Goal: Task Accomplishment & Management: Manage account settings

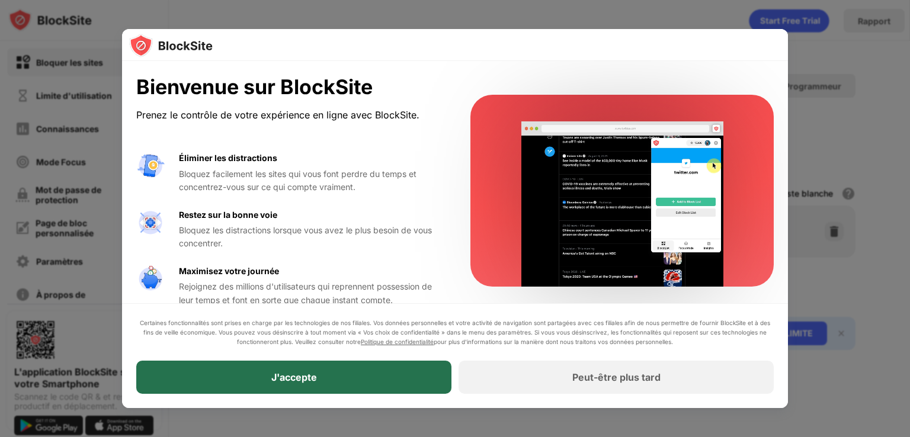
click at [422, 366] on div "J'accepte" at bounding box center [293, 377] width 315 height 33
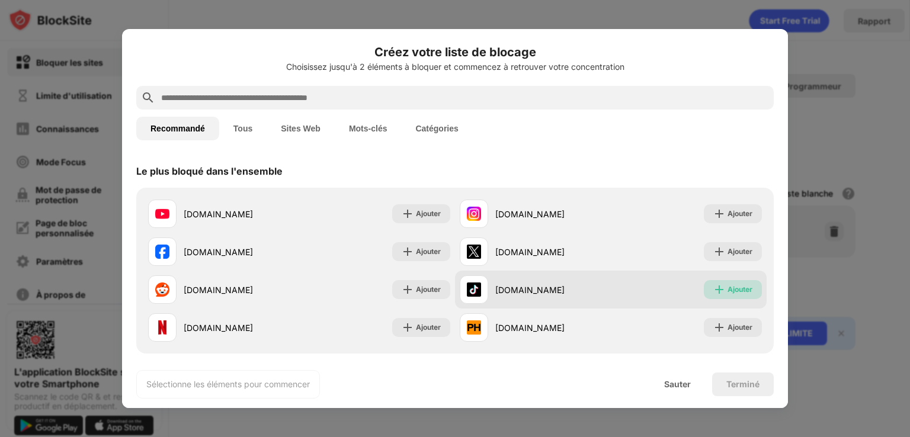
click at [735, 297] on div "Ajouter" at bounding box center [733, 289] width 58 height 19
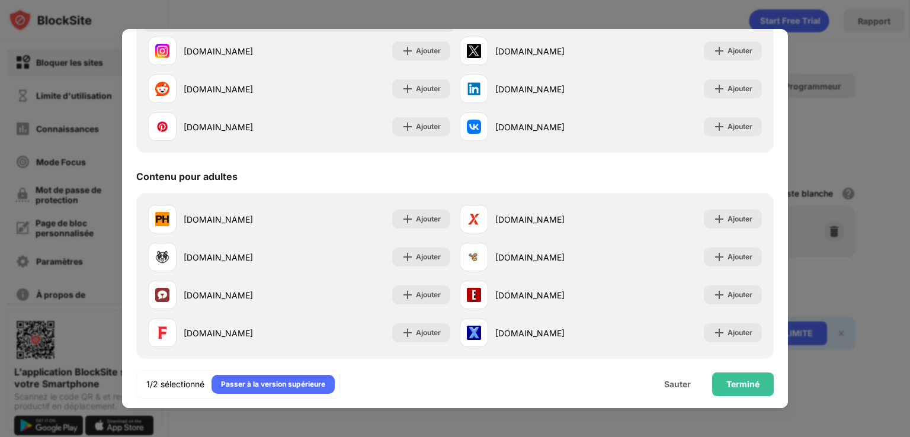
scroll to position [405, 0]
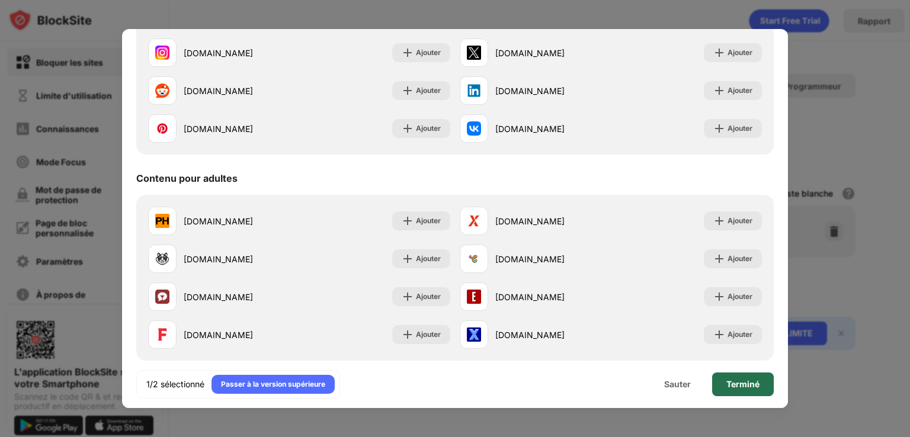
click at [741, 380] on font "Terminé" at bounding box center [743, 384] width 33 height 10
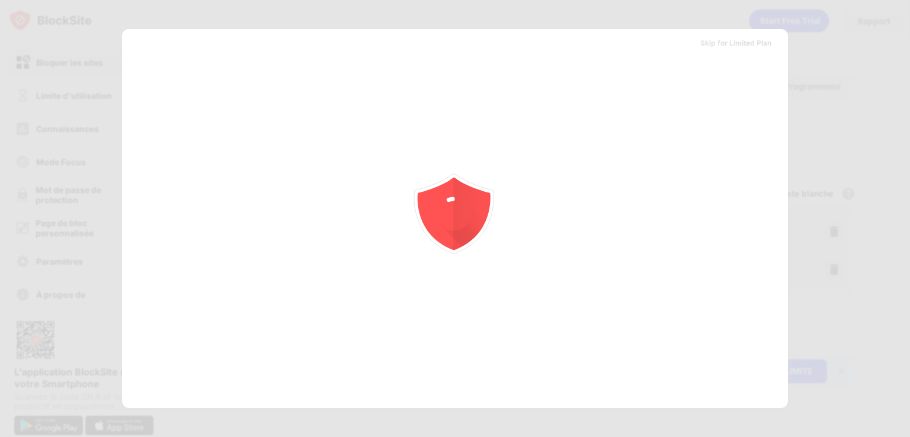
scroll to position [0, 0]
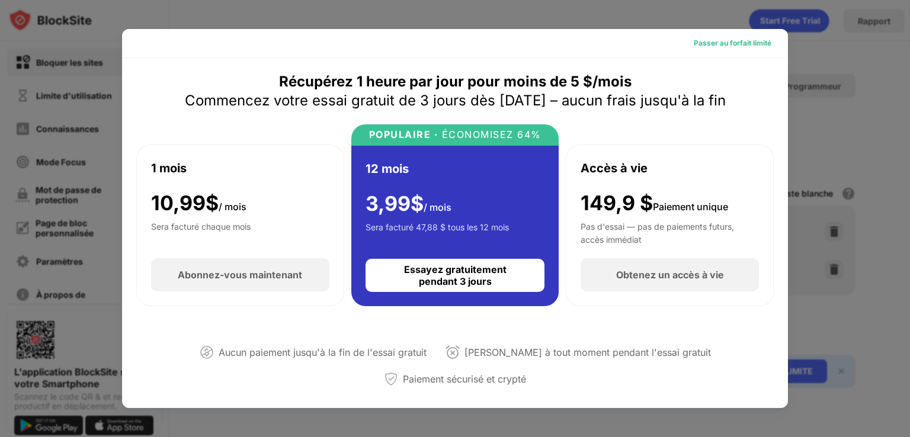
click at [745, 46] on font "Passer au forfait limité" at bounding box center [733, 43] width 78 height 9
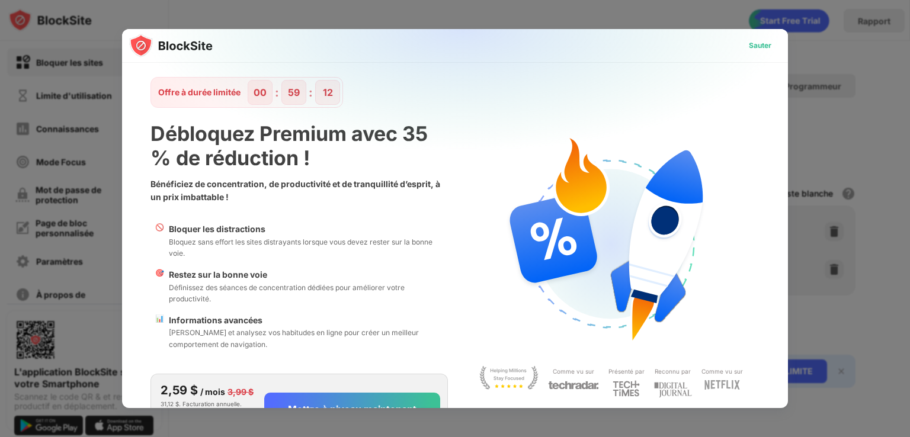
click at [749, 42] on font "Sauter" at bounding box center [760, 45] width 23 height 9
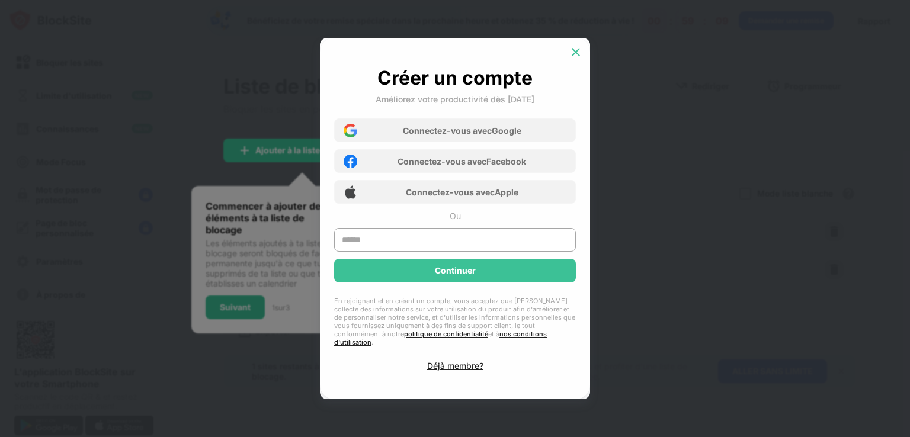
click at [574, 55] on img at bounding box center [576, 52] width 12 height 12
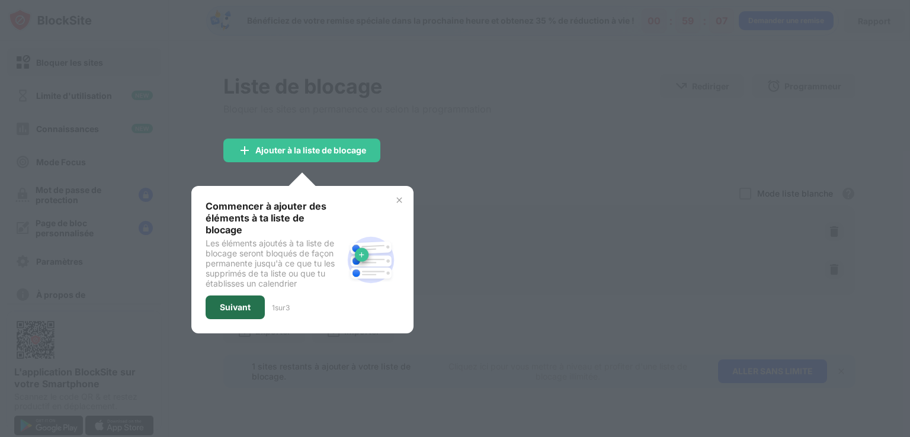
click at [229, 302] on font "Suivant" at bounding box center [235, 307] width 31 height 10
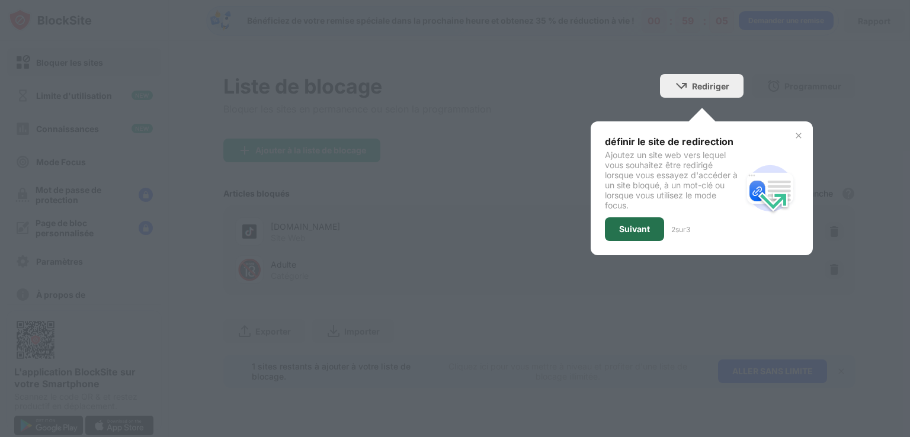
click at [655, 231] on div "Suivant" at bounding box center [634, 229] width 59 height 24
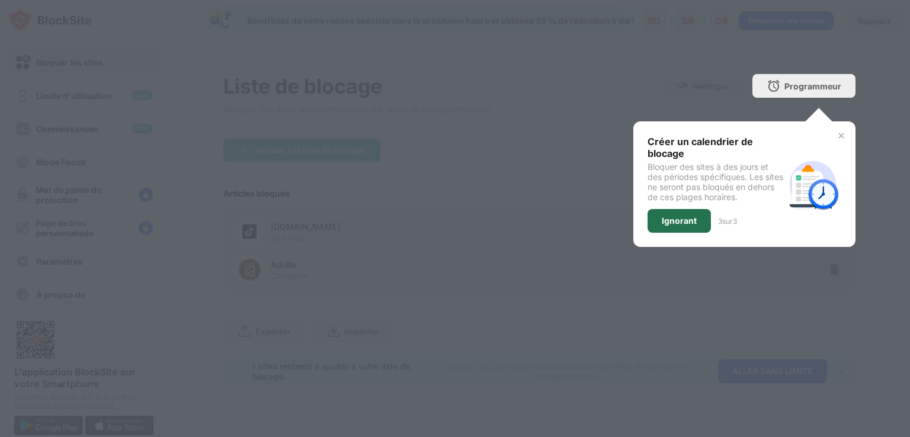
click at [666, 223] on font "Ignorant" at bounding box center [679, 221] width 35 height 10
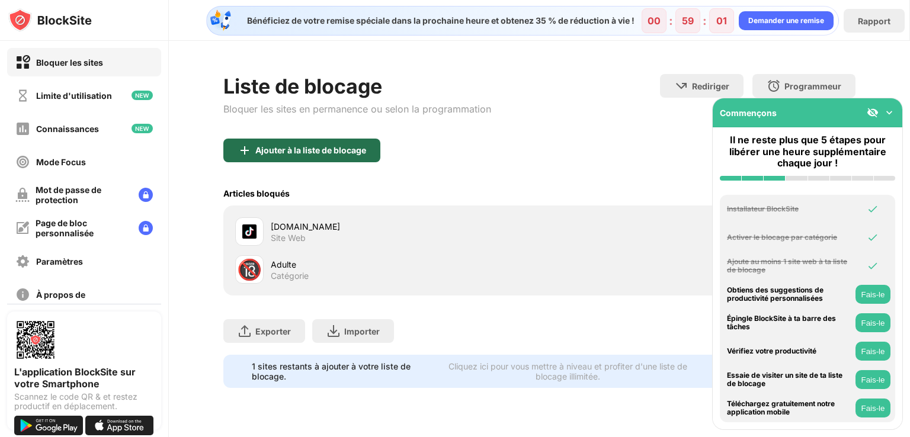
click at [351, 152] on font "Ajouter à la liste de blocage" at bounding box center [310, 150] width 111 height 10
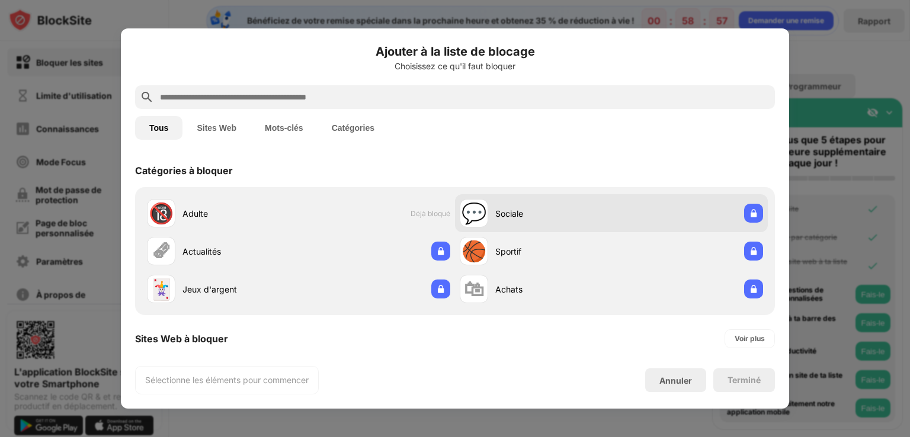
click at [578, 206] on div "💬 Sociale" at bounding box center [536, 213] width 152 height 28
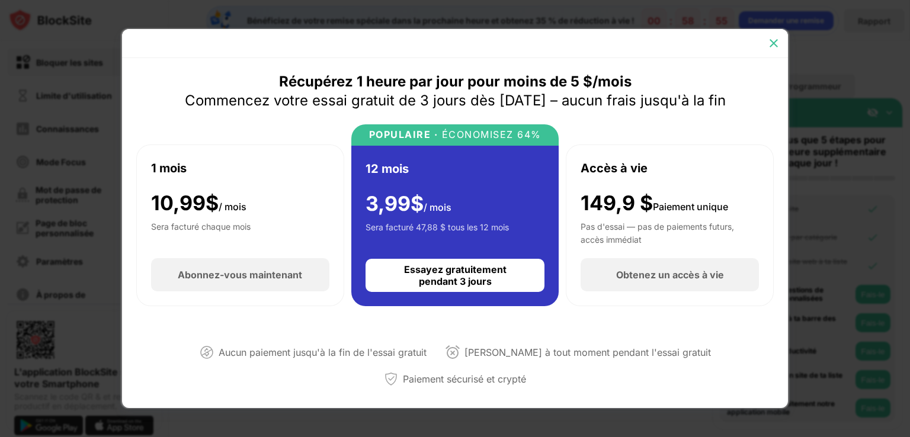
click at [771, 41] on img at bounding box center [774, 43] width 12 height 12
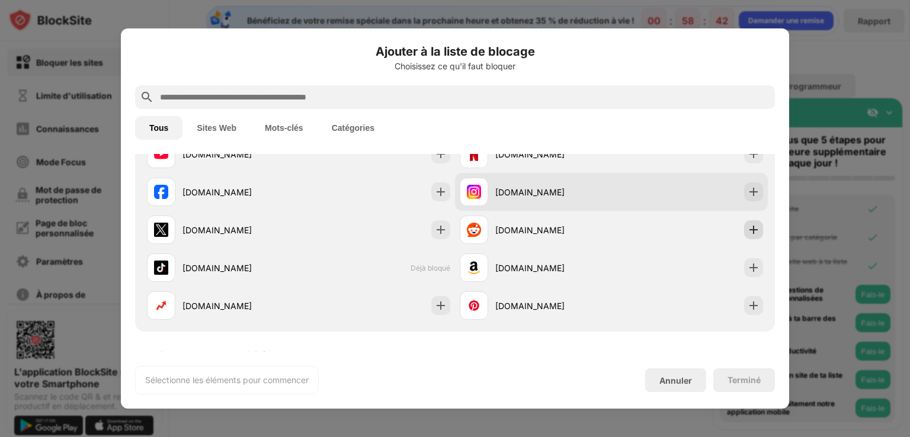
scroll to position [234, 0]
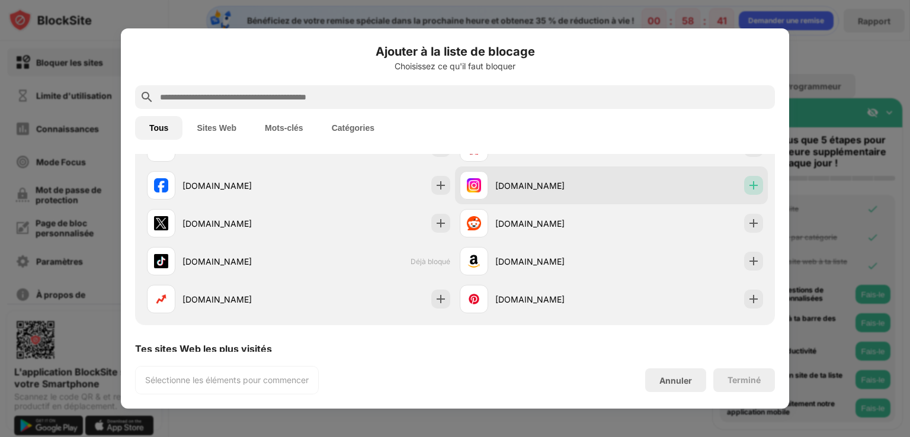
click at [752, 190] on div at bounding box center [753, 185] width 19 height 19
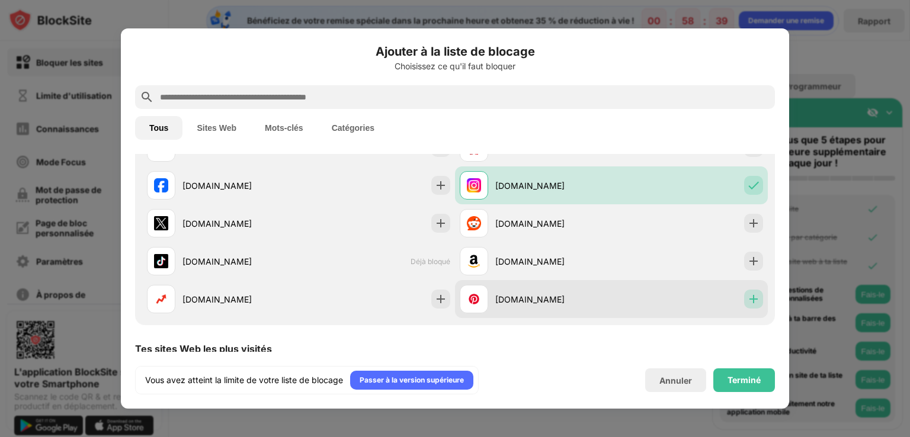
click at [752, 306] on div at bounding box center [753, 299] width 19 height 19
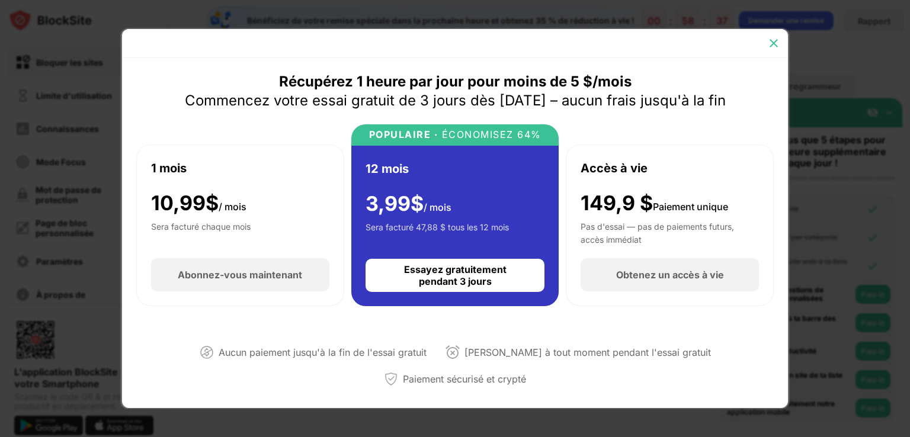
click at [767, 36] on div at bounding box center [773, 43] width 19 height 19
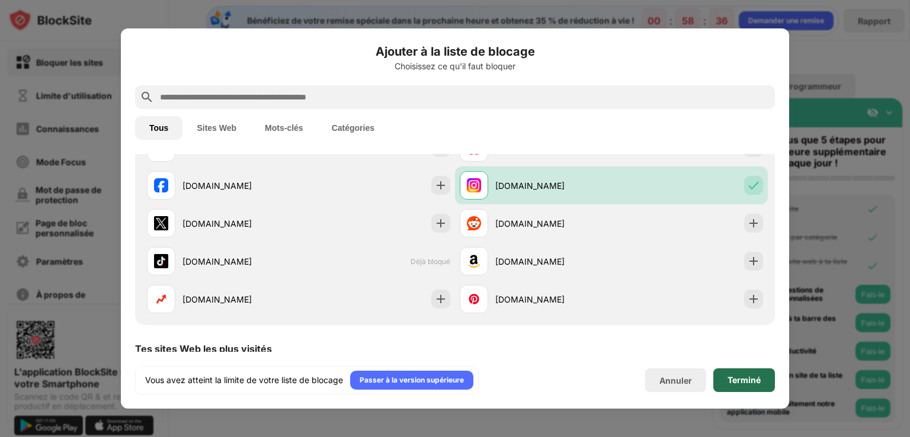
click at [749, 377] on font "Terminé" at bounding box center [744, 380] width 33 height 10
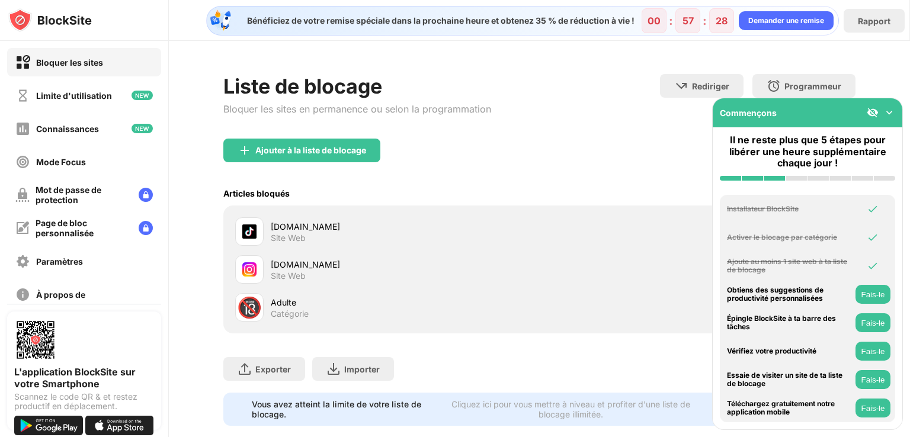
click at [641, 195] on div "Articles bloqués Mode liste blanche Bloquer tous les sites Web, sauf ceux qui f…" at bounding box center [539, 193] width 632 height 24
